Goal: Task Accomplishment & Management: Complete application form

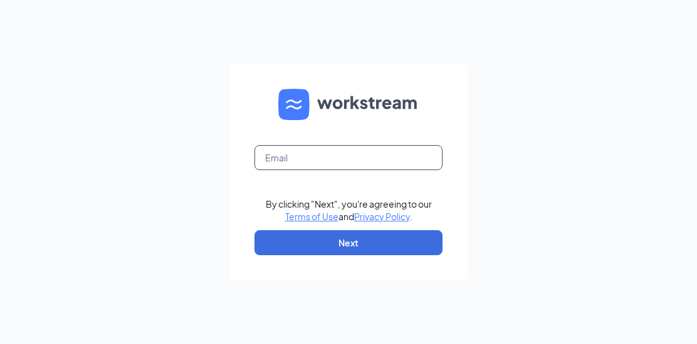
drag, startPoint x: 308, startPoint y: 157, endPoint x: 302, endPoint y: 153, distance: 7.3
click at [308, 157] on input "text" at bounding box center [348, 157] width 188 height 25
click at [287, 148] on input "text" at bounding box center [348, 157] width 188 height 25
type input "shernandez@sunholdings.net"
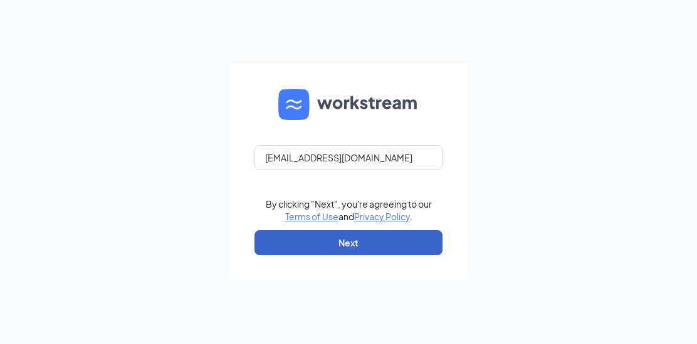
click at [342, 234] on button "Next" at bounding box center [348, 242] width 188 height 25
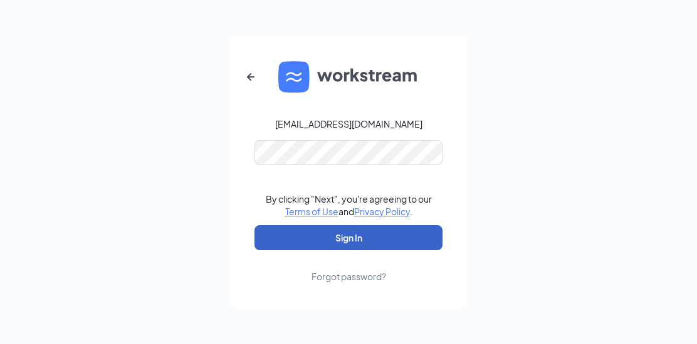
click at [361, 236] on button "Sign In" at bounding box center [348, 237] width 188 height 25
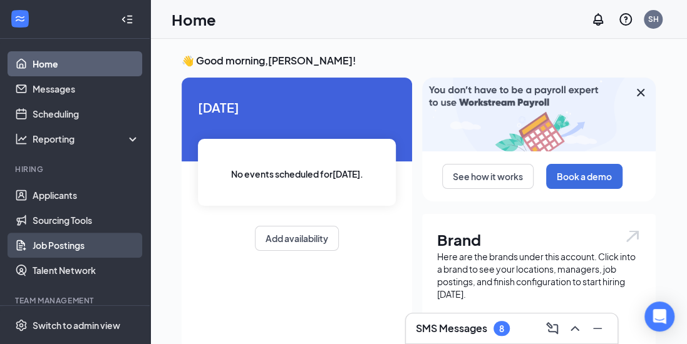
click at [70, 246] on link "Job Postings" at bounding box center [86, 245] width 107 height 25
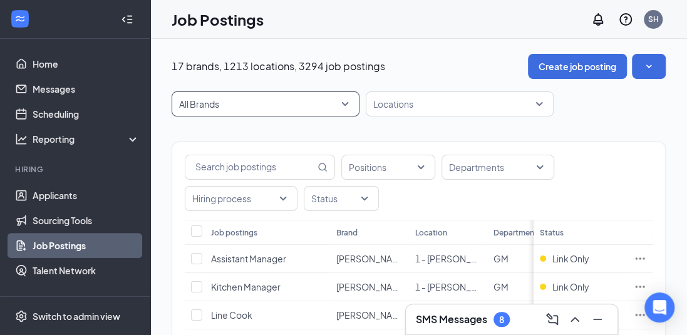
click at [244, 98] on span "All Brands" at bounding box center [260, 104] width 162 height 13
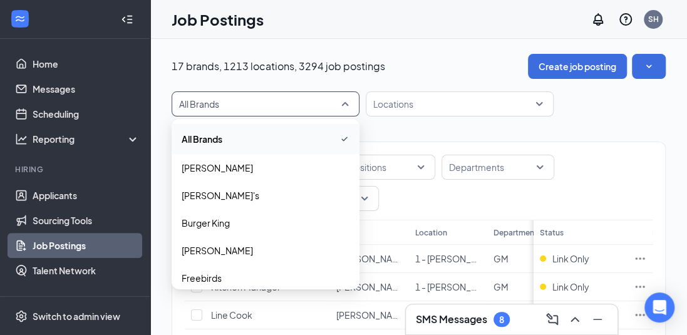
click at [242, 104] on span "All Brands" at bounding box center [260, 104] width 162 height 13
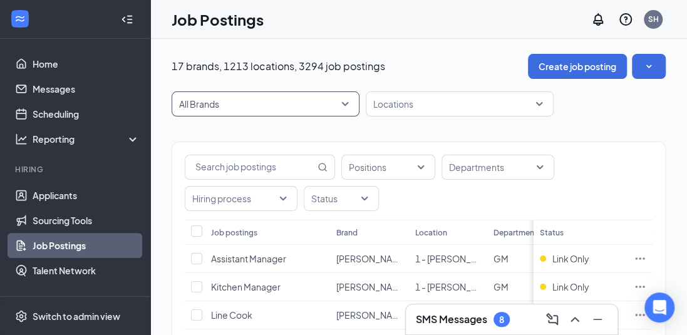
click at [223, 109] on span "All Brands" at bounding box center [260, 104] width 162 height 13
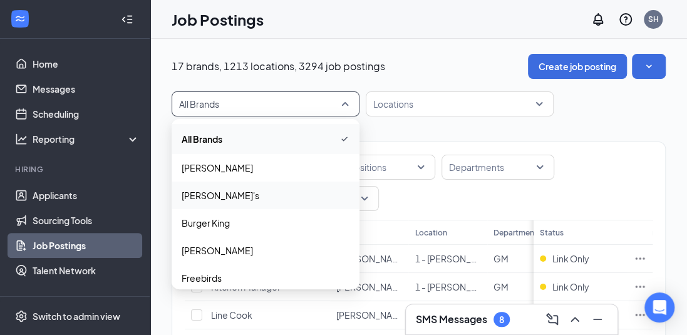
click at [209, 193] on span "[PERSON_NAME]'s" at bounding box center [266, 195] width 168 height 13
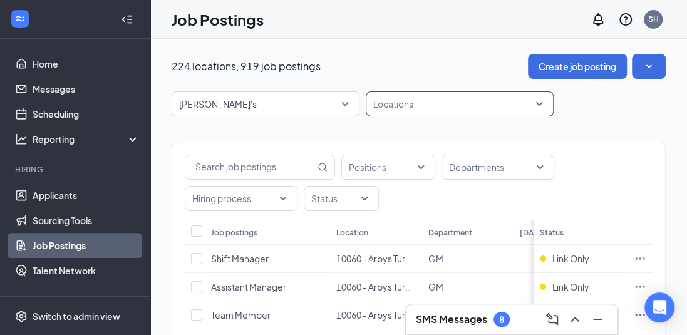
drag, startPoint x: 380, startPoint y: 110, endPoint x: 408, endPoint y: 106, distance: 28.4
click at [380, 110] on div at bounding box center [453, 104] width 169 height 20
click at [408, 106] on div at bounding box center [453, 104] width 169 height 20
click at [513, 101] on div at bounding box center [453, 104] width 169 height 20
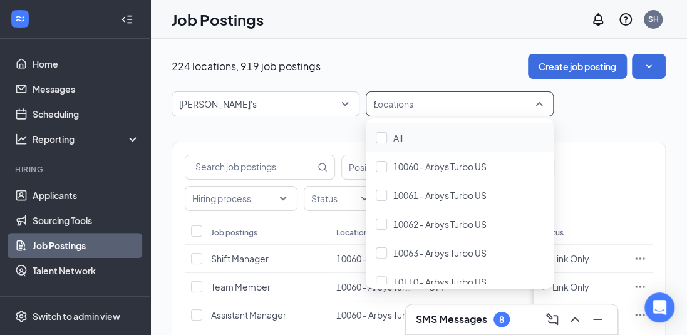
type input "60"
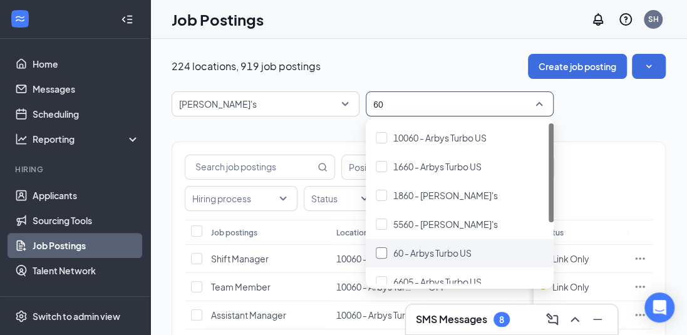
click at [472, 249] on span "60 - Arbys Turbo US" at bounding box center [432, 252] width 78 height 11
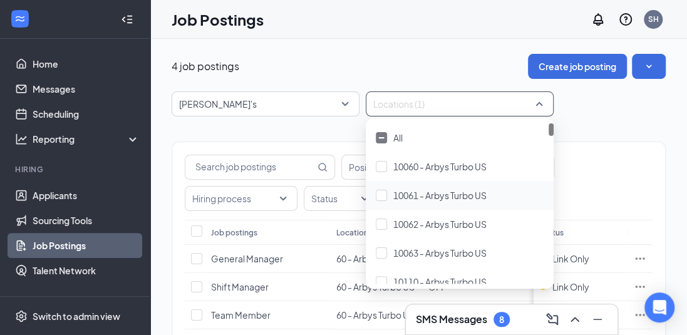
click at [586, 181] on div "Positions Departments Hiring process Status" at bounding box center [419, 183] width 468 height 56
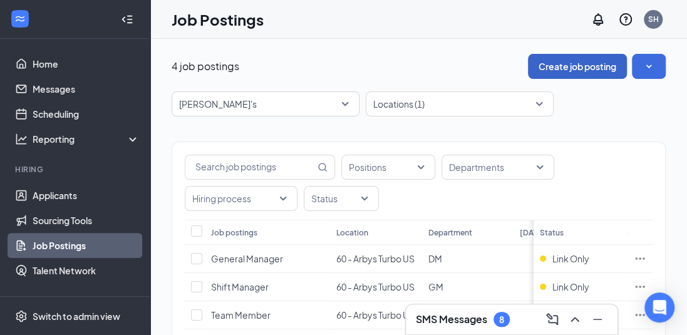
click at [582, 71] on button "Create job posting" at bounding box center [577, 66] width 99 height 25
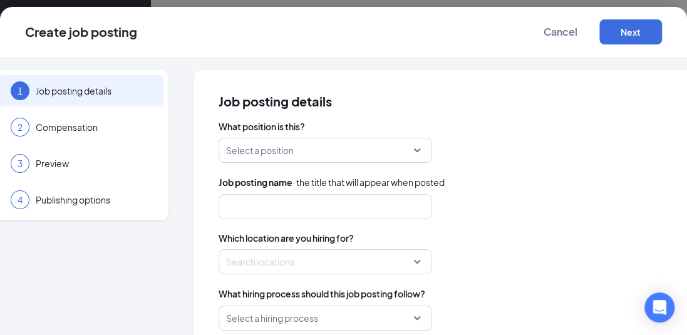
click at [360, 157] on input "search" at bounding box center [320, 150] width 189 height 24
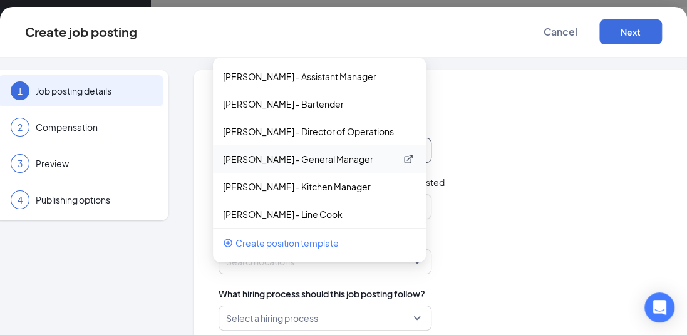
click at [397, 150] on div "[PERSON_NAME] - General Manager" at bounding box center [319, 159] width 213 height 28
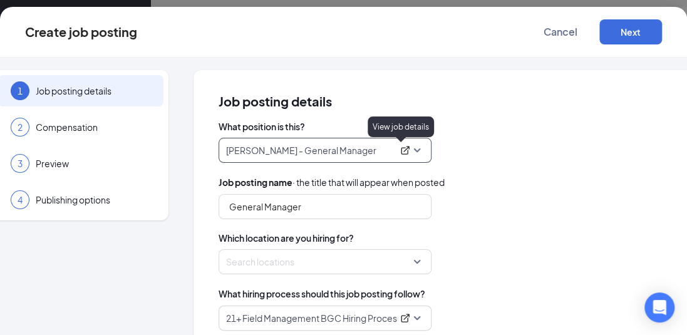
click at [401, 150] on icon "ExternalLink" at bounding box center [405, 150] width 8 height 8
click at [412, 146] on span "[PERSON_NAME] - General Manager" at bounding box center [325, 150] width 198 height 24
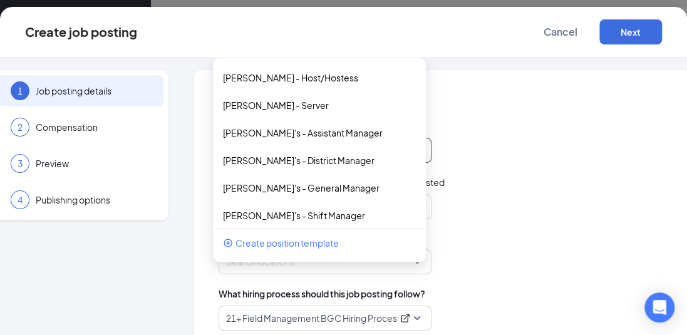
scroll to position [251, 0]
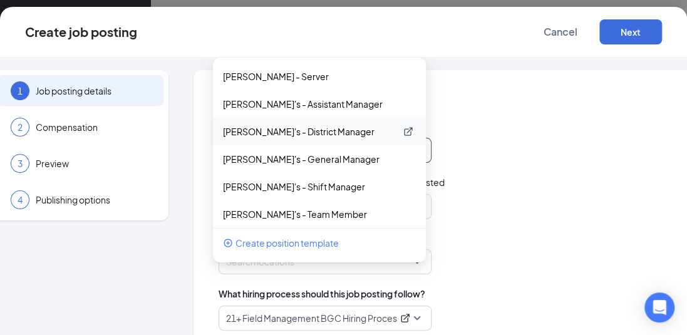
click at [332, 134] on p "[PERSON_NAME]'s - District Manager" at bounding box center [309, 131] width 173 height 13
type input "District Manager"
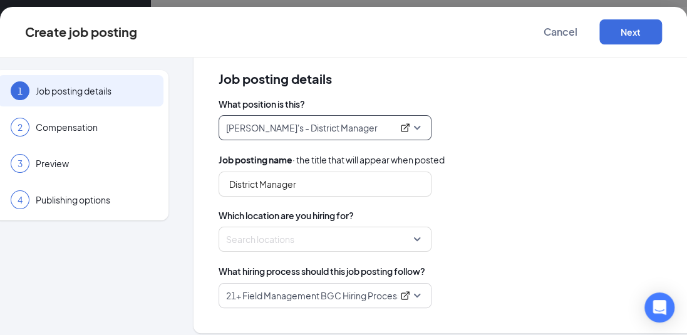
scroll to position [42, 0]
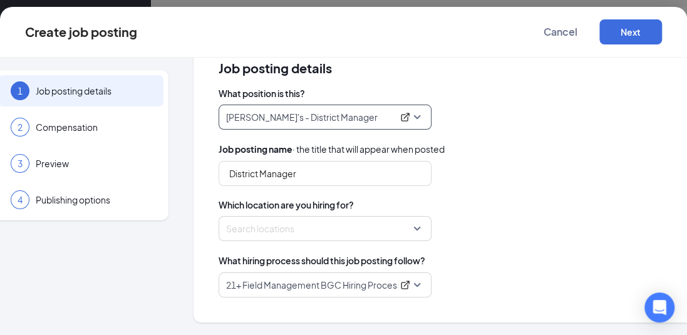
click at [339, 221] on div at bounding box center [321, 229] width 189 height 20
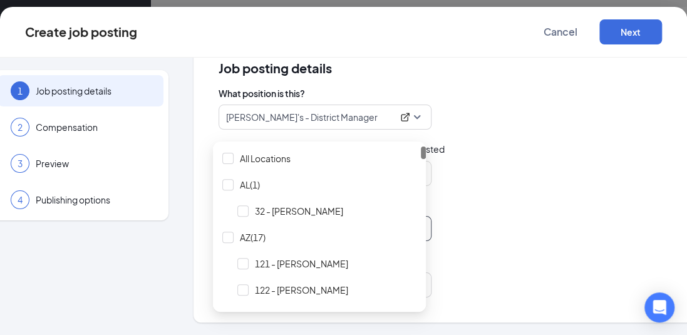
scroll to position [0, 0]
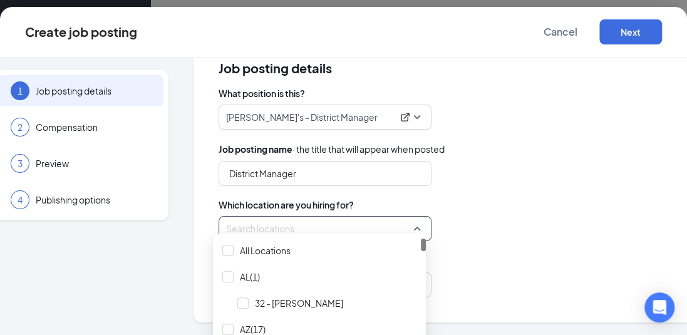
click at [308, 219] on div at bounding box center [321, 229] width 189 height 20
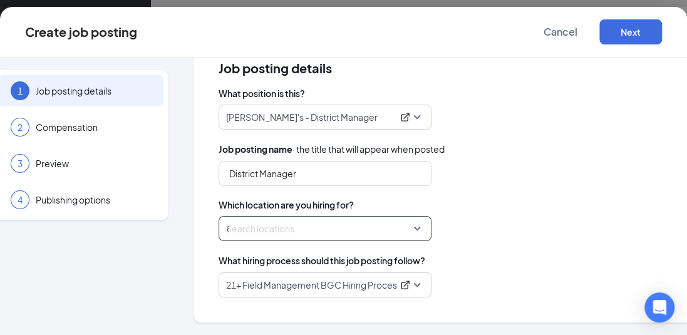
type input "60"
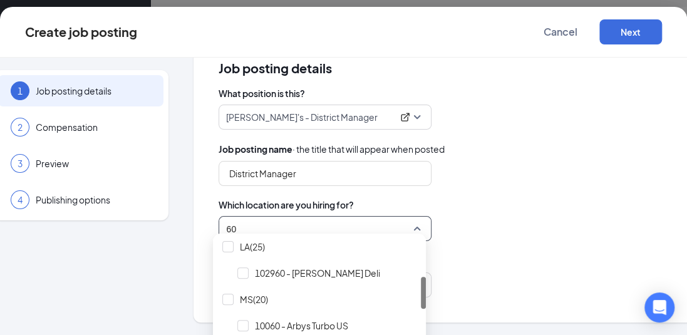
scroll to position [125, 0]
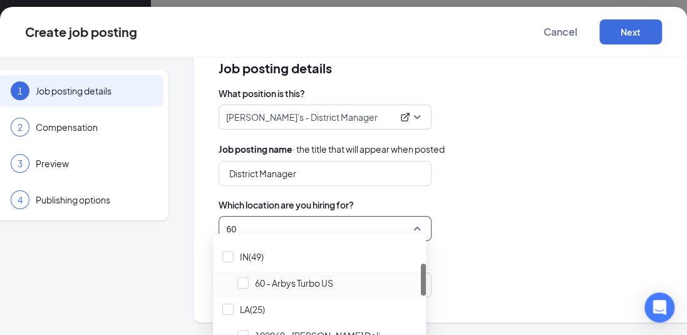
click at [336, 277] on span "60 - Arbys Turbo US" at bounding box center [327, 283] width 188 height 24
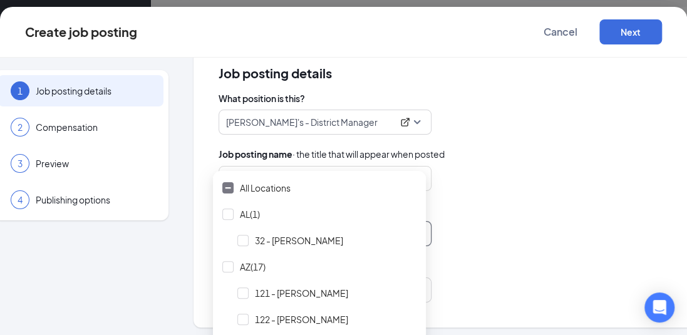
scroll to position [42, 0]
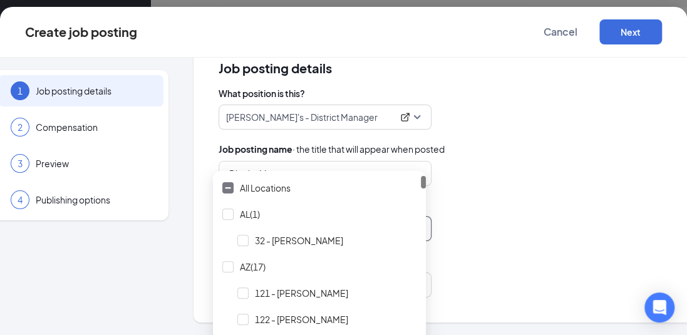
click at [574, 224] on div at bounding box center [444, 228] width 451 height 25
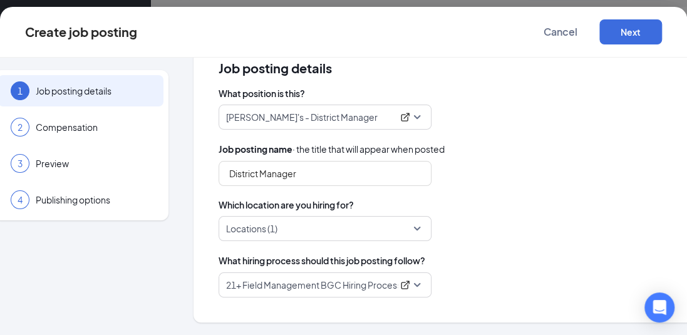
drag, startPoint x: 350, startPoint y: 219, endPoint x: 359, endPoint y: 219, distance: 9.4
click at [350, 219] on div at bounding box center [321, 229] width 189 height 20
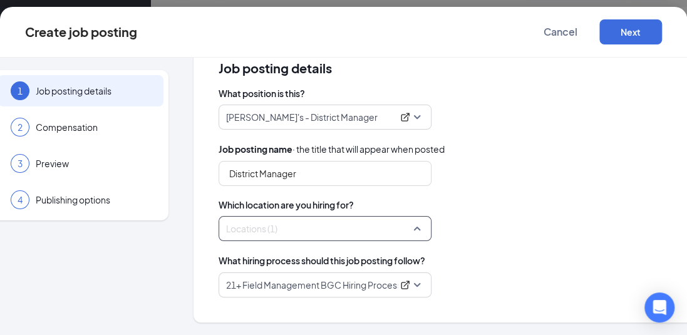
click at [408, 219] on div at bounding box center [321, 229] width 189 height 20
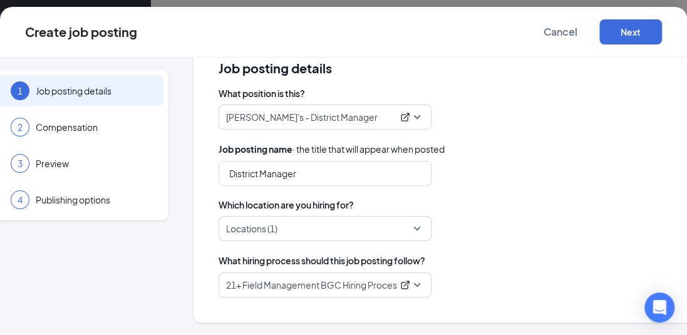
drag, startPoint x: 381, startPoint y: 225, endPoint x: 390, endPoint y: 224, distance: 9.5
click at [381, 225] on div at bounding box center [321, 229] width 189 height 20
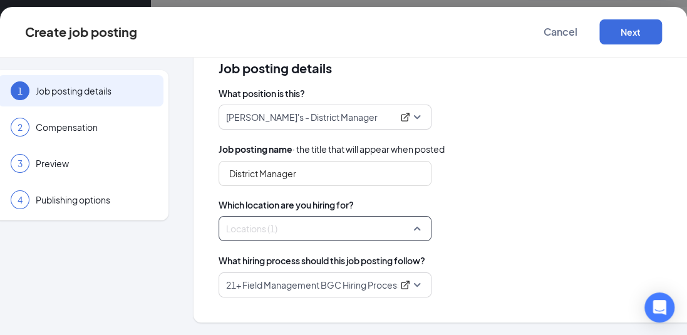
click at [407, 224] on div at bounding box center [321, 229] width 189 height 20
click at [411, 221] on div "Locations (1)" at bounding box center [325, 228] width 213 height 25
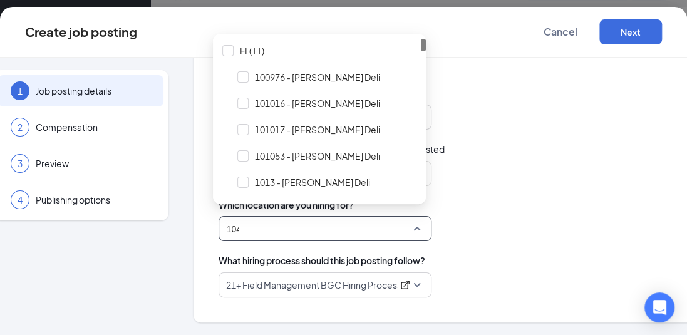
type input "1043"
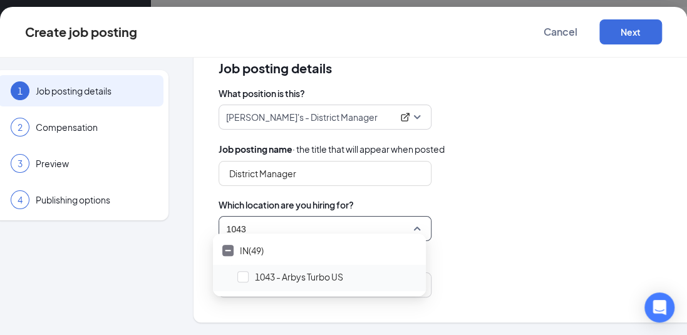
click at [344, 267] on span "1043 - Arbys Turbo US" at bounding box center [327, 277] width 188 height 24
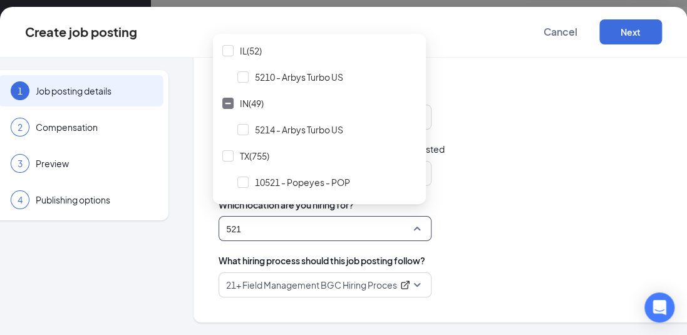
type input "5214"
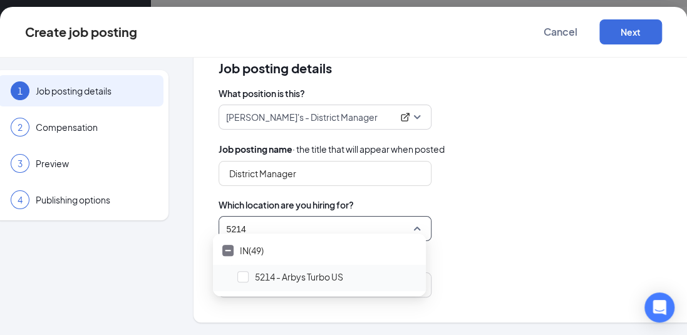
click at [314, 279] on span "5214 - Arbys Turbo US" at bounding box center [299, 277] width 88 height 13
type input "5709"
click at [321, 269] on span "5709 - Arbys Turbo US" at bounding box center [327, 277] width 188 height 24
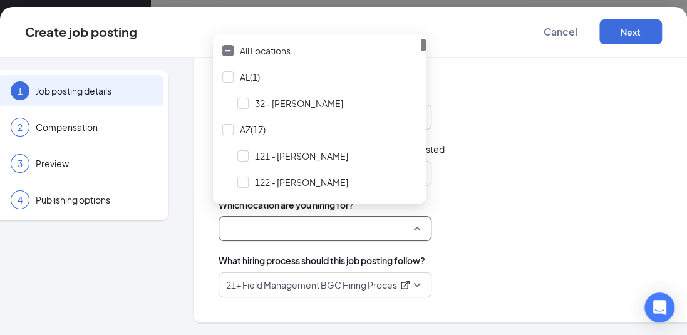
click at [515, 216] on div at bounding box center [444, 228] width 451 height 25
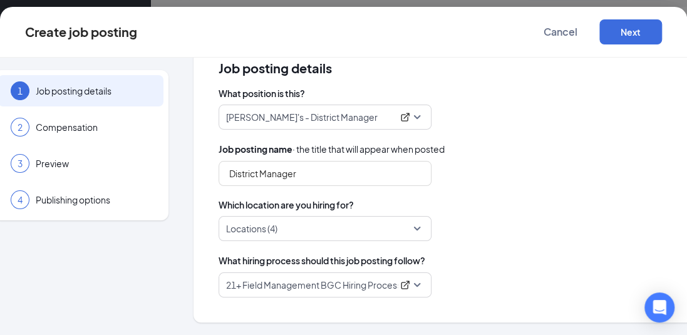
click at [360, 221] on div at bounding box center [321, 229] width 189 height 20
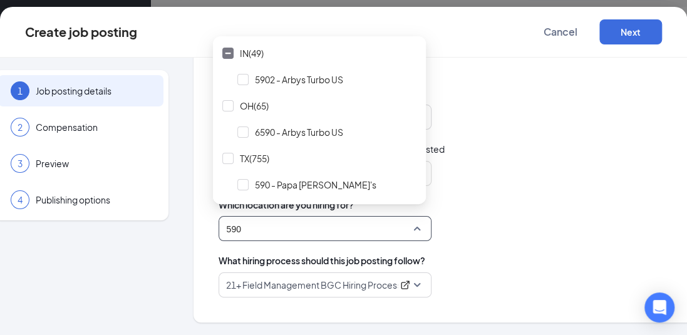
type input "5902"
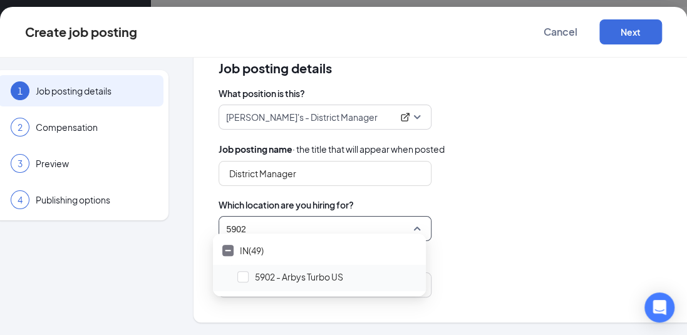
click at [330, 279] on span "5902 - Arbys Turbo US" at bounding box center [299, 277] width 88 height 13
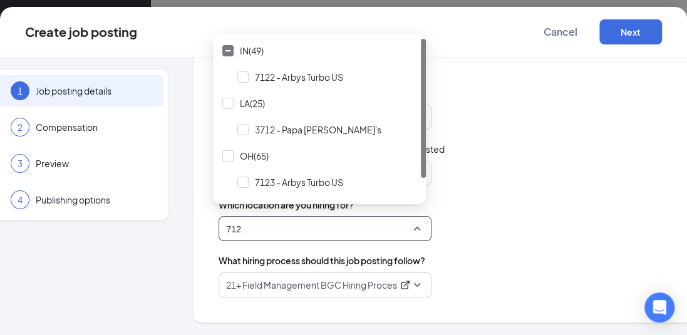
type input "7122"
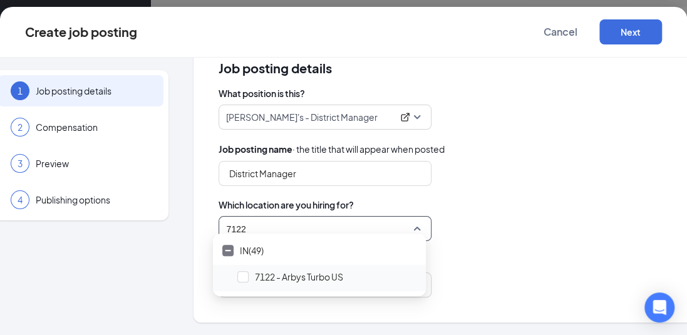
click at [318, 273] on span "7122 - Arbys Turbo US" at bounding box center [299, 277] width 88 height 13
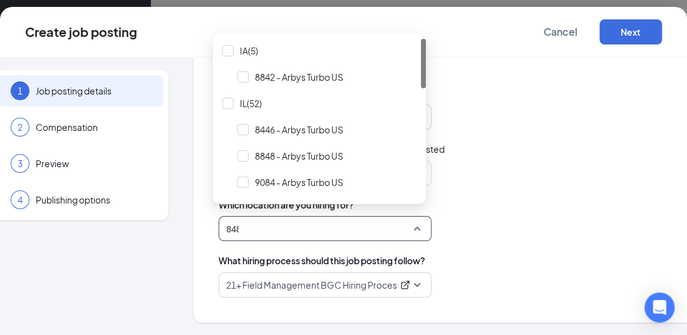
type input "8485"
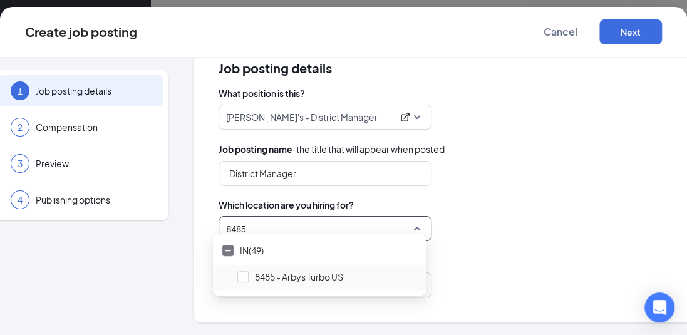
click at [332, 284] on span "8485 - Arbys Turbo US" at bounding box center [327, 277] width 188 height 24
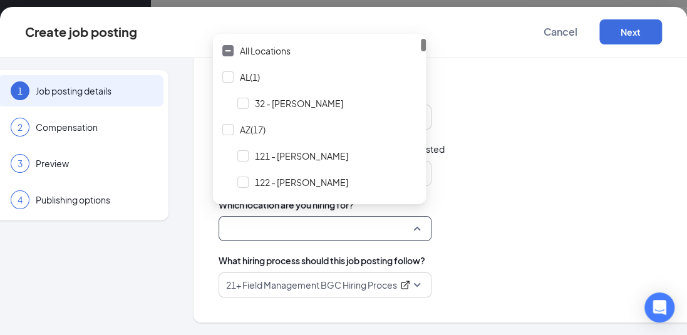
click at [520, 227] on div at bounding box center [444, 228] width 451 height 25
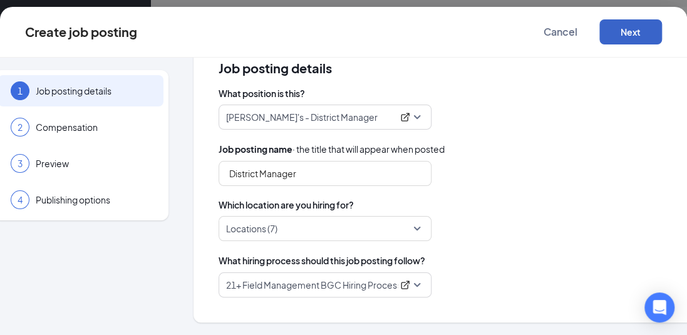
click at [631, 32] on button "Next" at bounding box center [630, 31] width 63 height 25
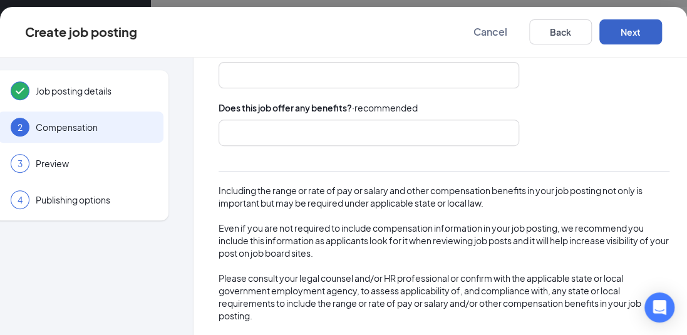
scroll to position [293, 0]
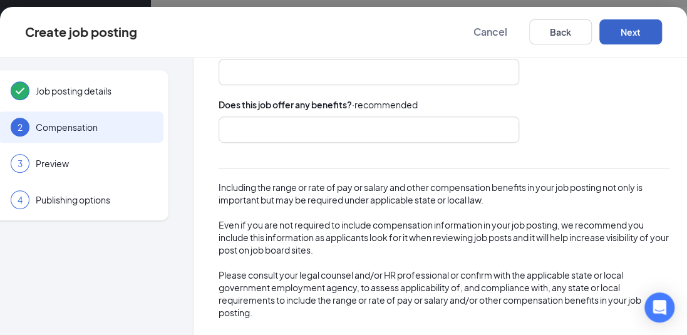
click at [621, 38] on button "Next" at bounding box center [630, 31] width 63 height 25
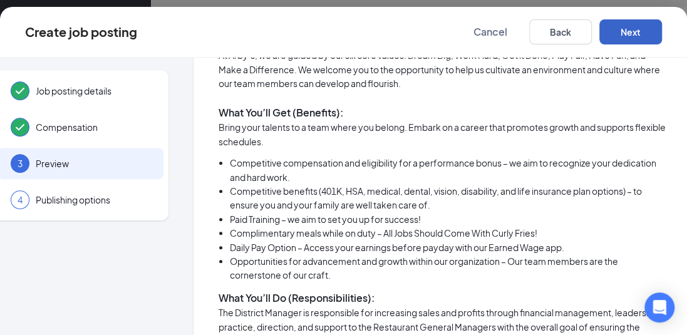
scroll to position [313, 0]
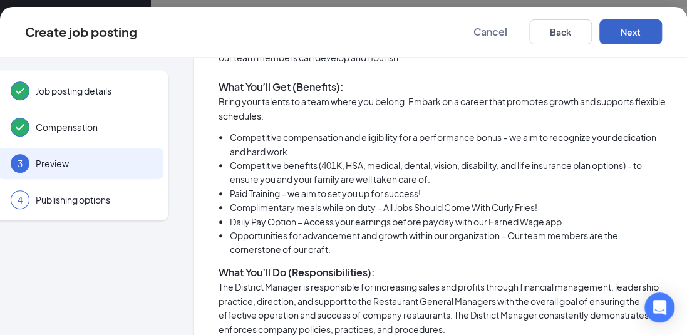
click at [631, 34] on button "Next" at bounding box center [630, 31] width 63 height 25
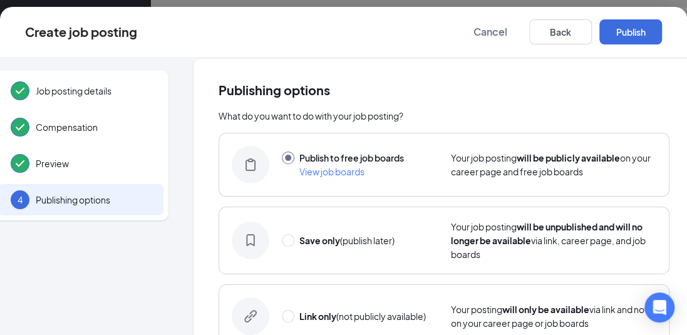
scroll to position [0, 0]
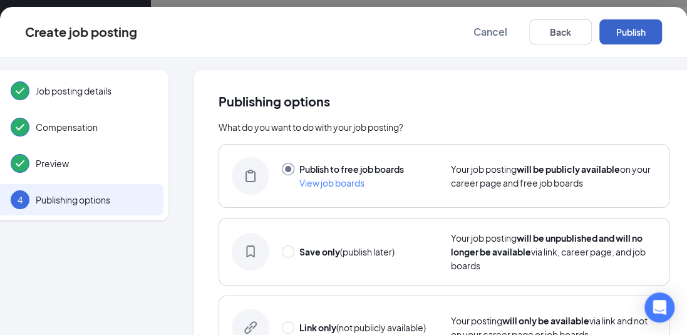
click at [646, 38] on button "Publish" at bounding box center [630, 31] width 63 height 25
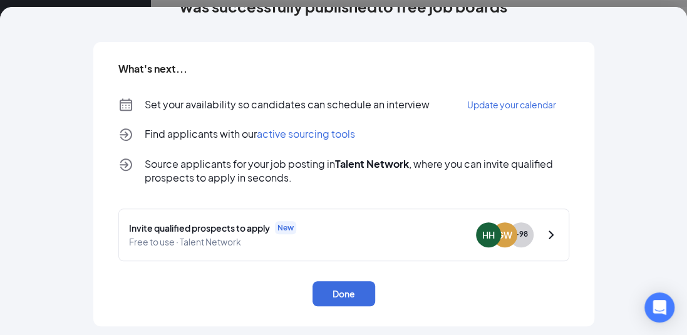
scroll to position [202, 0]
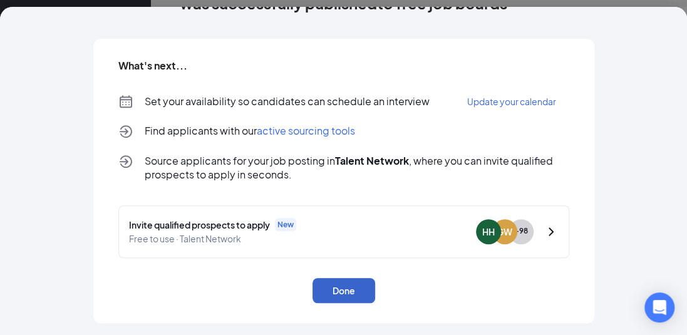
click at [329, 292] on button "Done" at bounding box center [344, 290] width 63 height 25
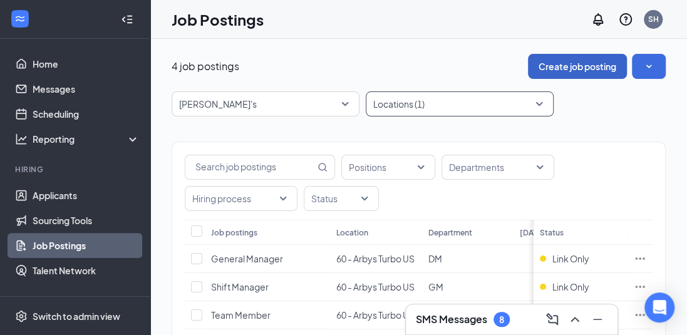
click at [398, 104] on div at bounding box center [453, 104] width 169 height 20
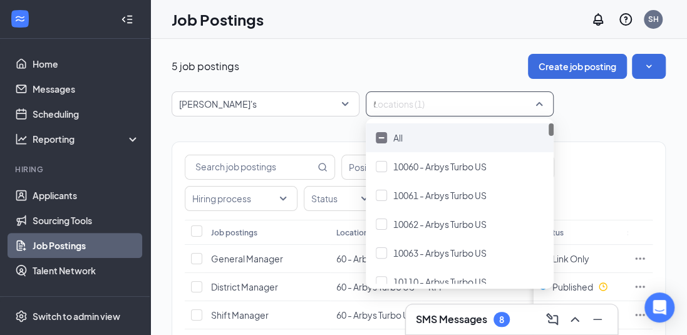
type input "60"
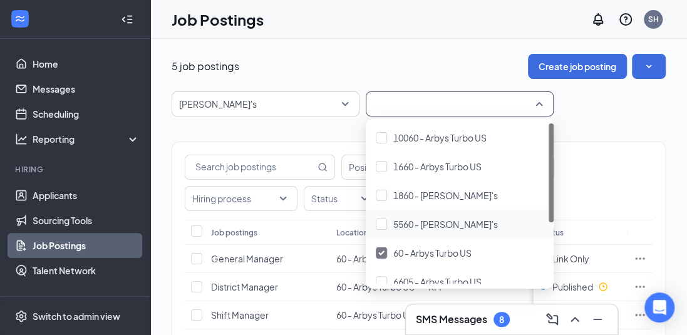
click at [665, 120] on div "Positions Departments Hiring process Status Job postings Location Department [D…" at bounding box center [419, 279] width 494 height 324
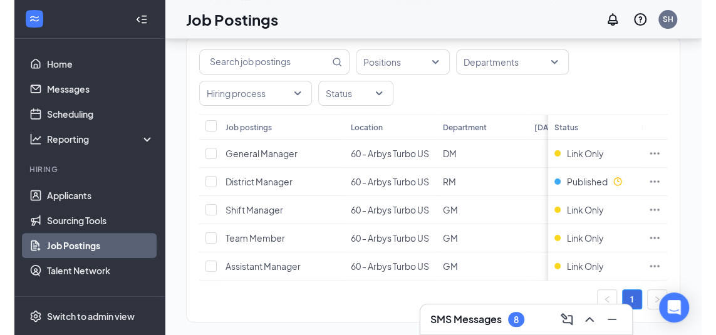
scroll to position [125, 0]
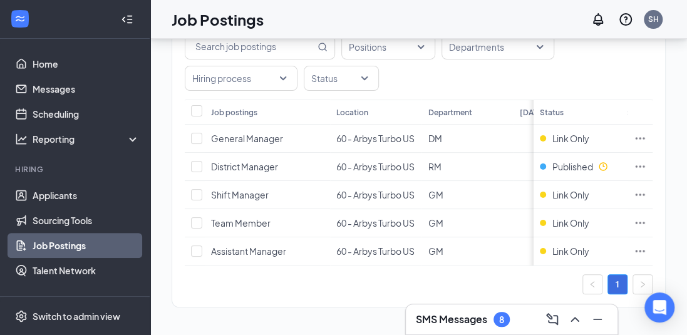
click at [487, 293] on div "1" at bounding box center [419, 284] width 468 height 20
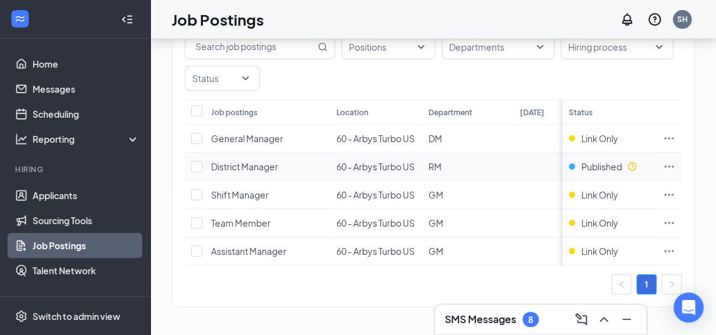
click at [672, 160] on icon "Ellipses" at bounding box center [669, 166] width 13 height 13
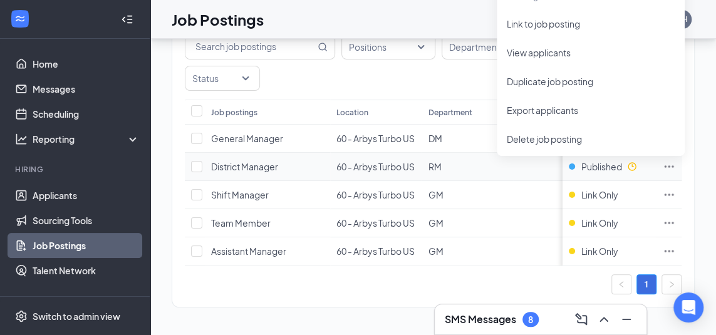
click at [672, 160] on icon "Ellipses" at bounding box center [669, 166] width 13 height 13
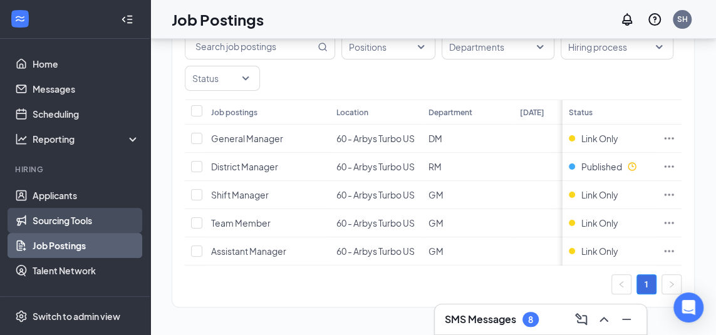
click at [80, 216] on link "Sourcing Tools" at bounding box center [86, 220] width 107 height 25
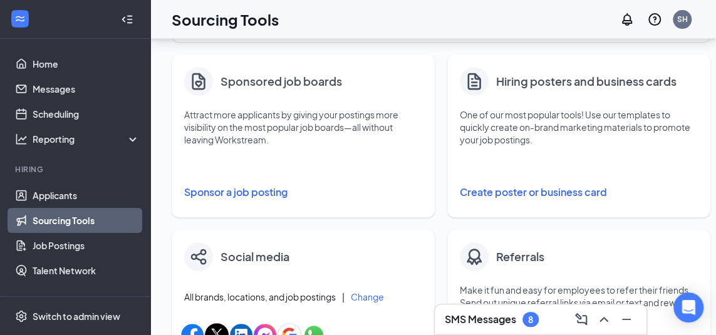
scroll to position [188, 0]
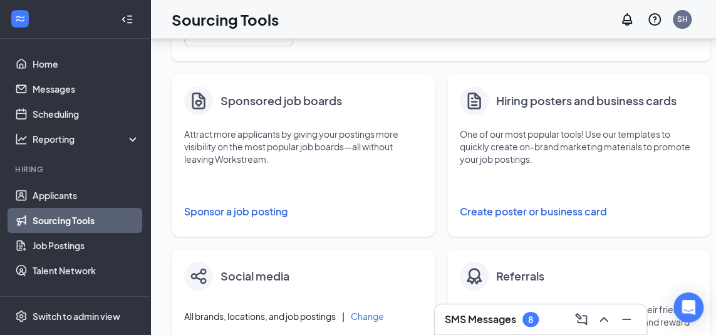
click at [266, 209] on button "Sponsor a job posting" at bounding box center [303, 211] width 238 height 25
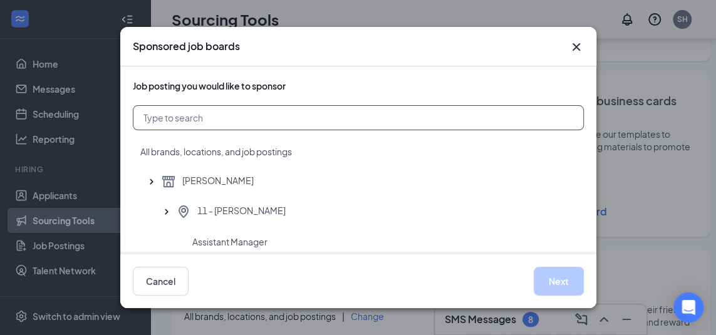
click at [288, 111] on input "text" at bounding box center [358, 117] width 451 height 25
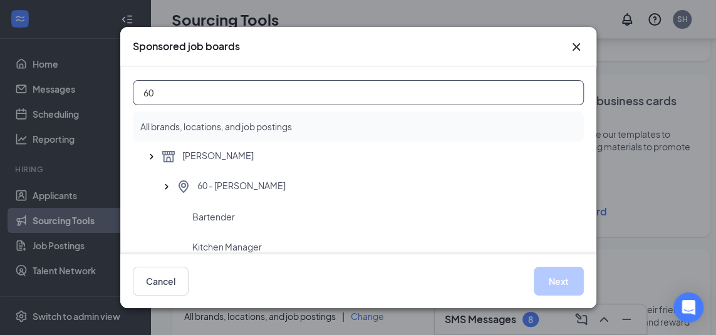
scroll to position [63, 0]
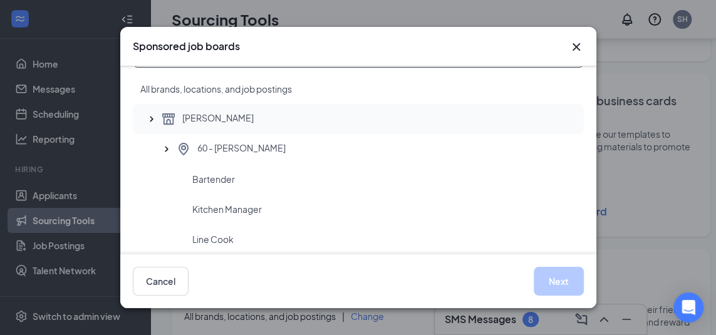
type input "60"
click at [150, 113] on icon "SmallChevronUp" at bounding box center [151, 119] width 13 height 13
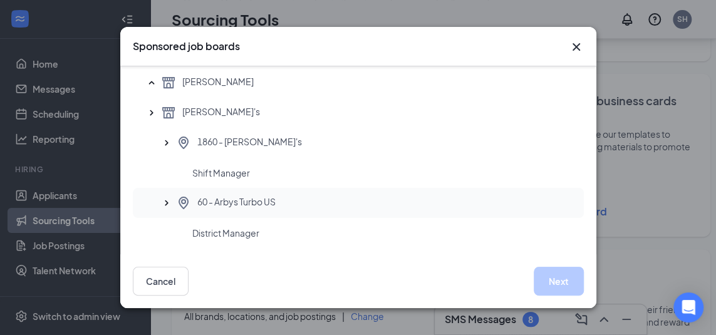
scroll to position [251, 0]
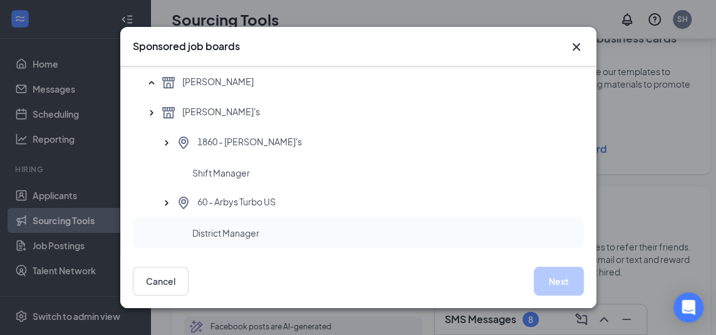
click at [266, 227] on div "District Manager" at bounding box center [382, 233] width 381 height 13
click at [534, 287] on button "Next" at bounding box center [559, 281] width 50 height 29
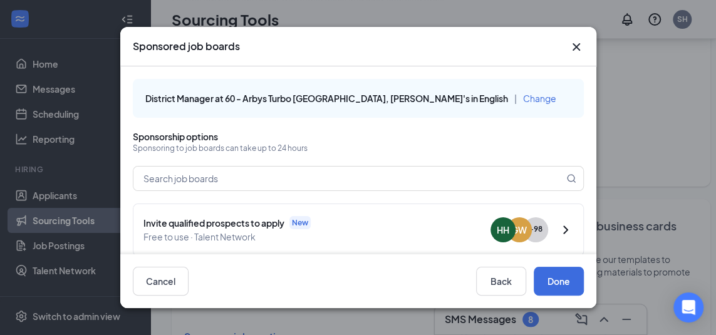
click at [575, 45] on icon "Cross" at bounding box center [576, 46] width 15 height 15
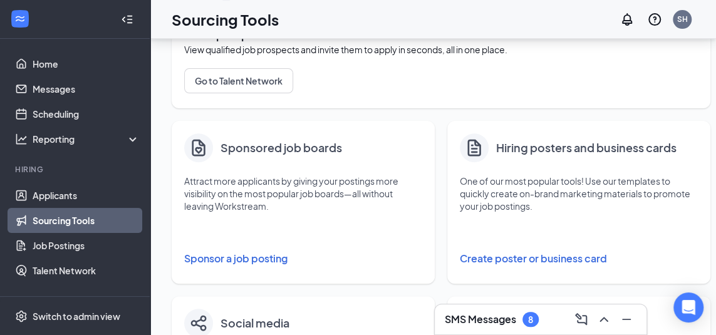
scroll to position [188, 0]
